Goal: Information Seeking & Learning: Learn about a topic

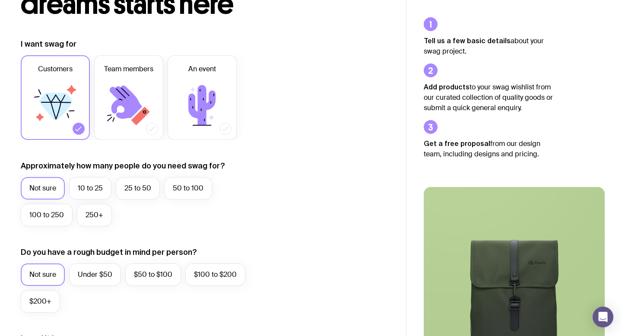
scroll to position [92, 0]
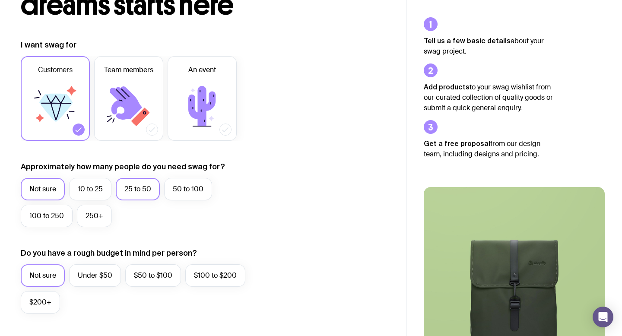
click at [128, 193] on label "25 to 50" at bounding box center [138, 189] width 44 height 22
click at [0, 0] on input "25 to 50" at bounding box center [0, 0] width 0 height 0
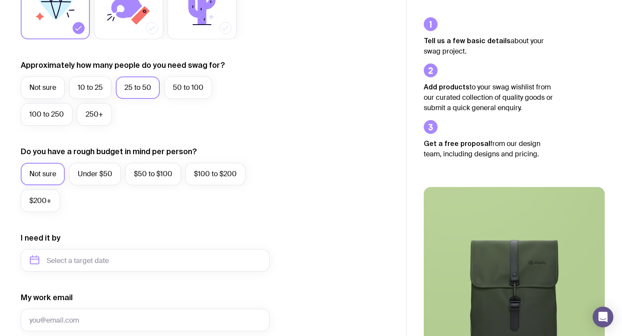
scroll to position [303, 0]
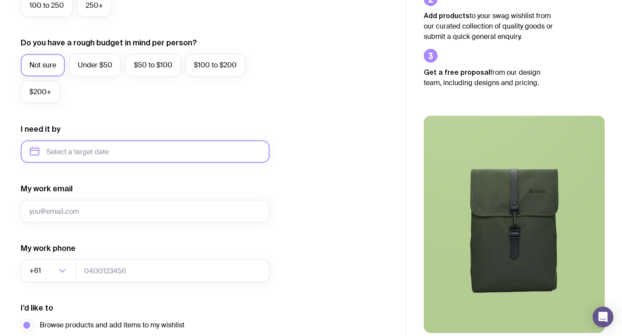
click at [89, 156] on input "text" at bounding box center [145, 151] width 249 height 22
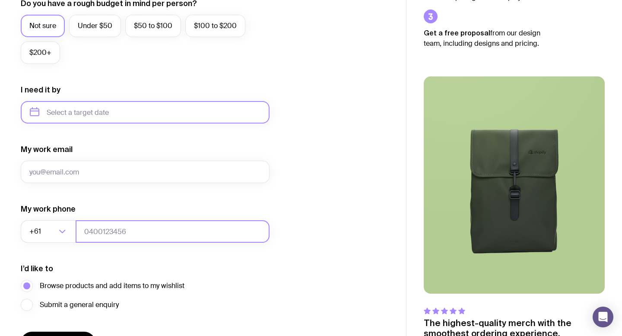
scroll to position [398, 0]
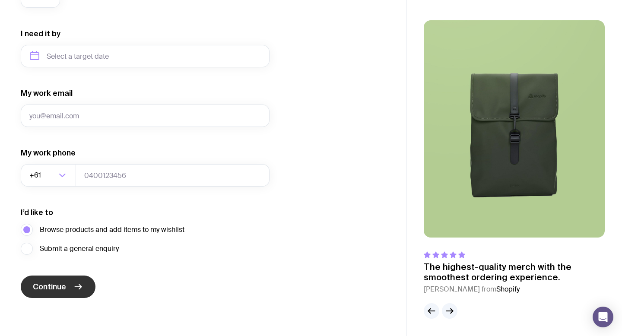
click at [79, 280] on button "Continue" at bounding box center [58, 287] width 75 height 22
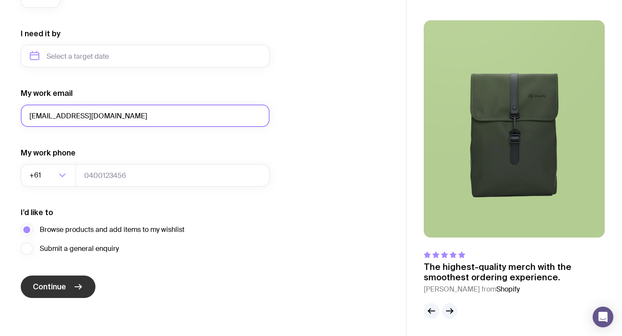
type input "[EMAIL_ADDRESS][DOMAIN_NAME]"
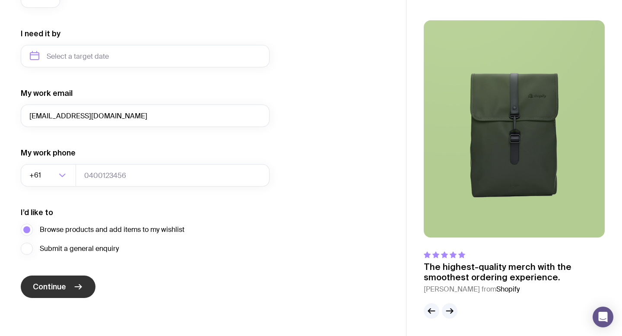
click at [56, 280] on button "Continue" at bounding box center [58, 287] width 75 height 22
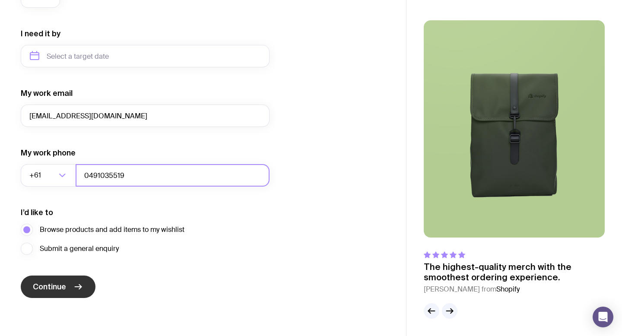
type input "0491035519"
click at [70, 288] on button "Continue" at bounding box center [58, 287] width 75 height 22
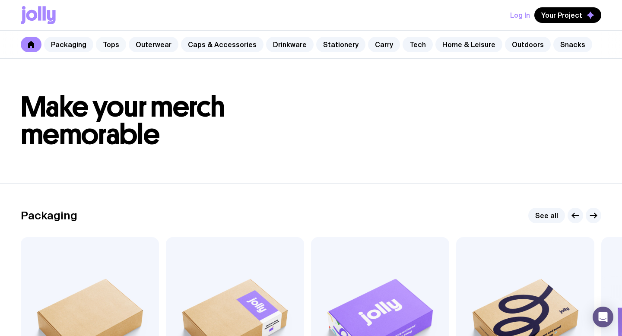
click at [105, 44] on link "Tops" at bounding box center [111, 45] width 30 height 16
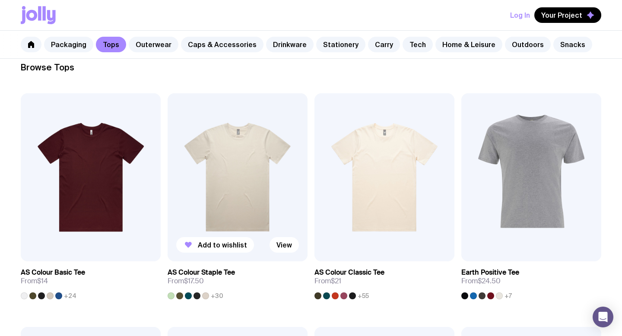
scroll to position [141, 0]
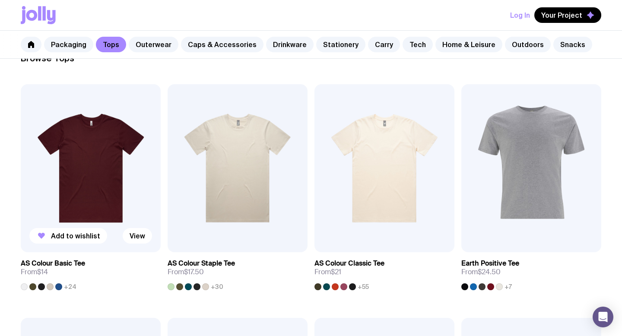
click at [105, 184] on img at bounding box center [91, 168] width 140 height 168
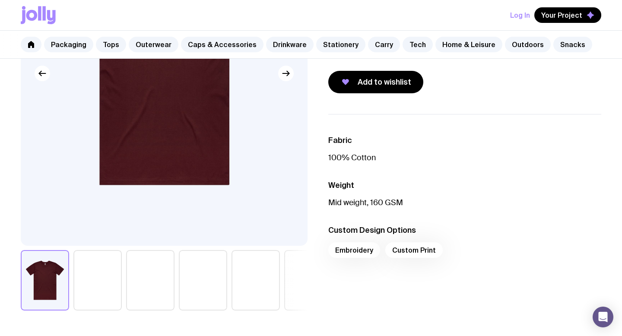
scroll to position [181, 0]
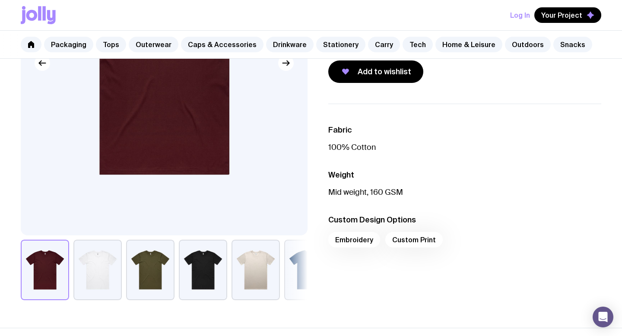
click at [164, 267] on button "button" at bounding box center [150, 270] width 48 height 60
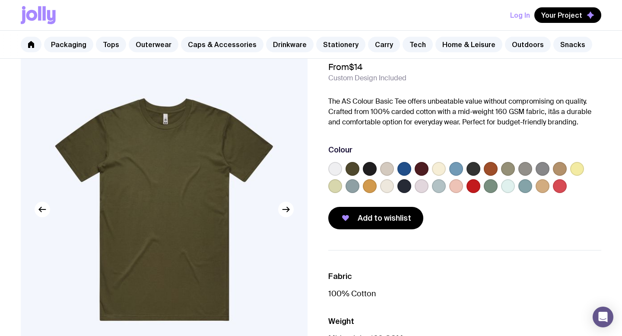
scroll to position [33, 0]
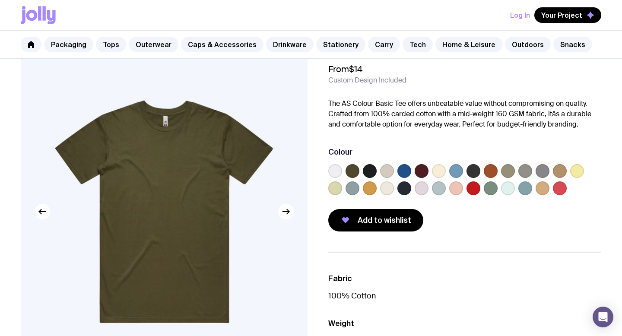
scroll to position [141, 0]
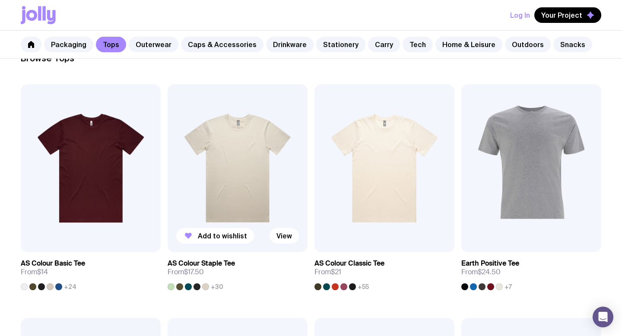
click at [248, 181] on img at bounding box center [238, 168] width 140 height 168
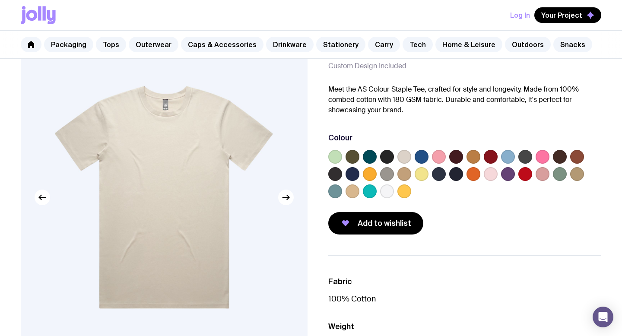
scroll to position [48, 0]
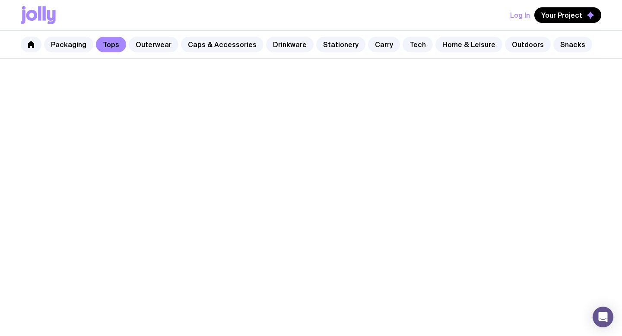
scroll to position [141, 0]
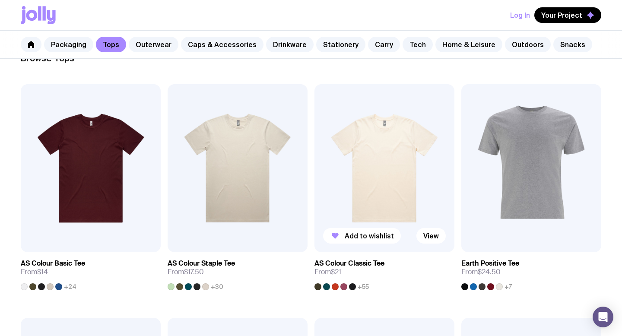
click at [375, 170] on img at bounding box center [385, 168] width 140 height 168
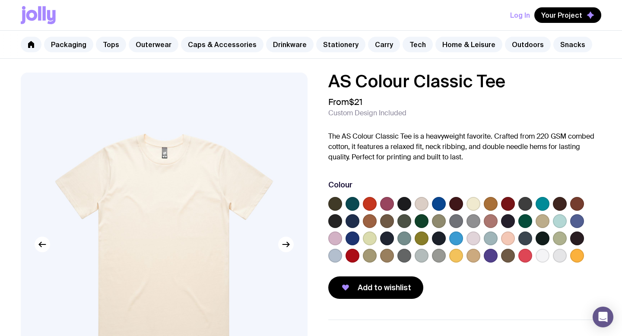
scroll to position [141, 0]
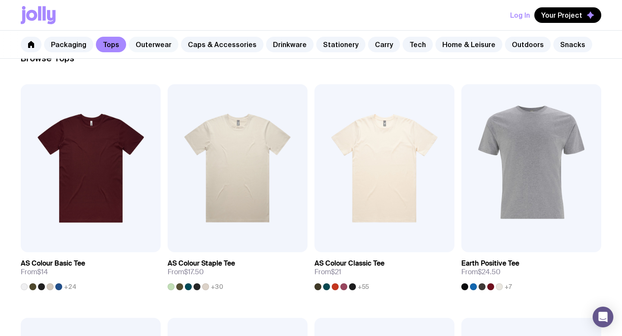
click at [148, 46] on link "Outerwear" at bounding box center [154, 45] width 50 height 16
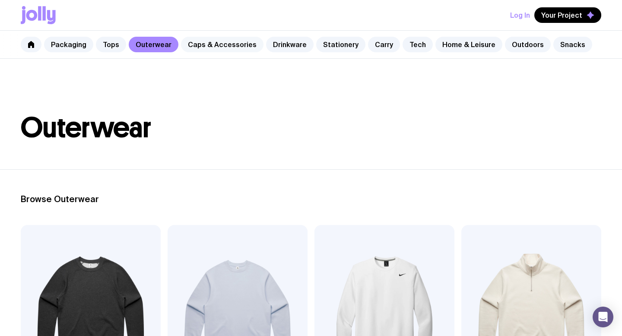
click at [212, 43] on link "Caps & Accessories" at bounding box center [222, 45] width 83 height 16
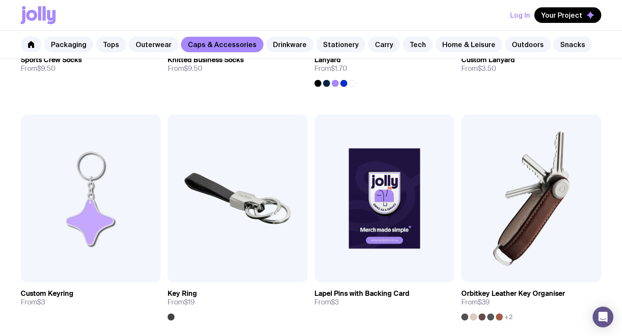
scroll to position [1410, 0]
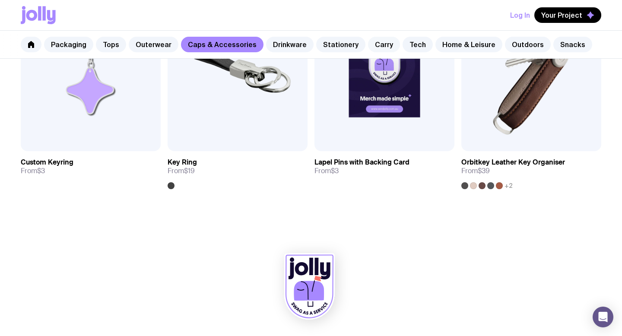
click at [371, 41] on link "Carry" at bounding box center [384, 45] width 32 height 16
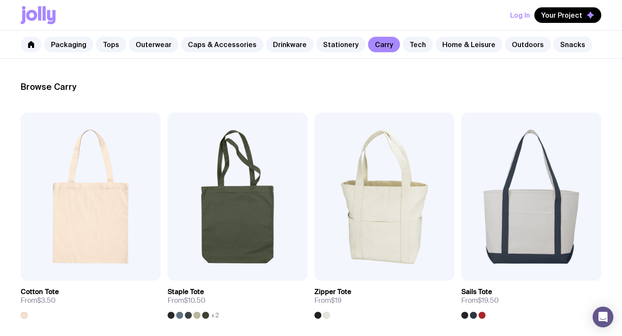
scroll to position [160, 0]
